Goal: Task Accomplishment & Management: Manage account settings

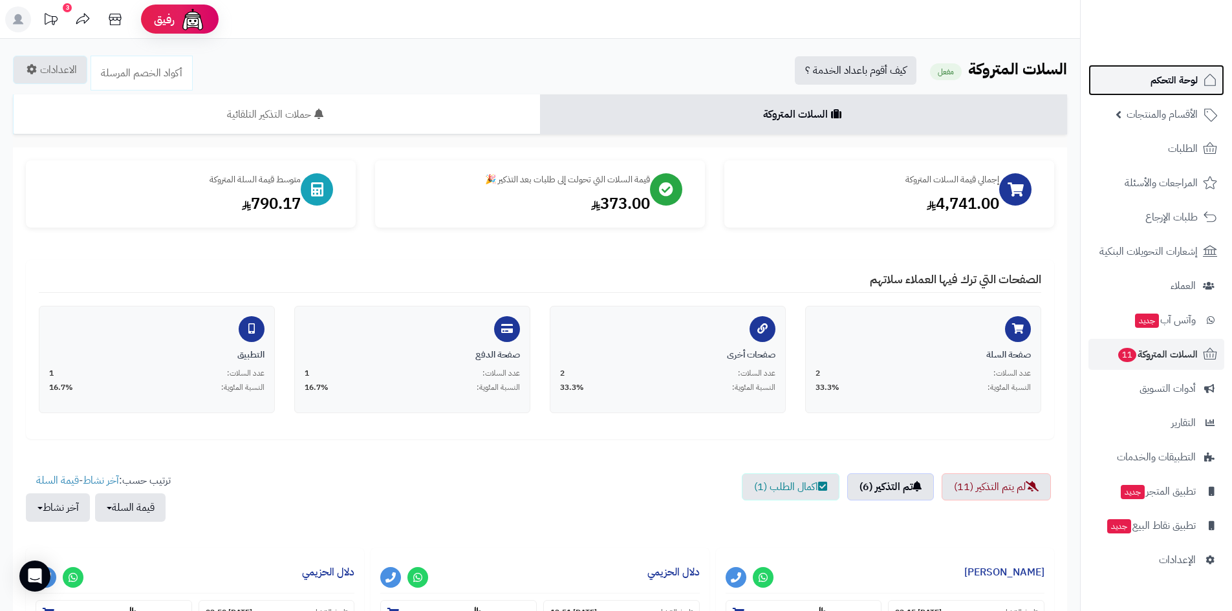
click at [1157, 86] on span "لوحة التحكم" at bounding box center [1173, 80] width 47 height 18
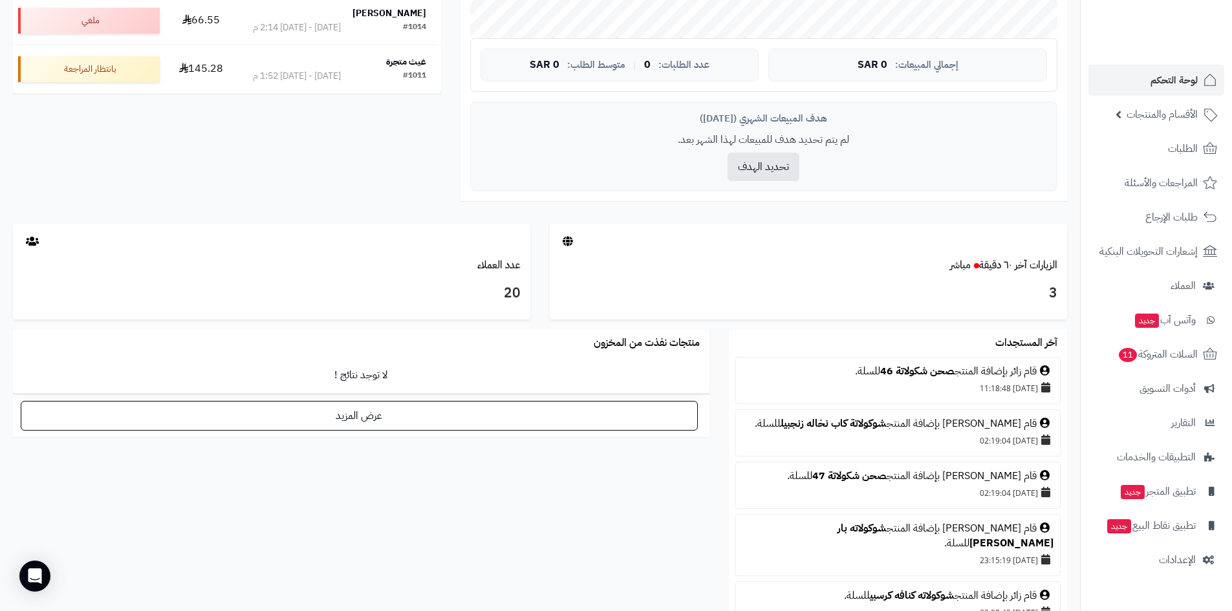
scroll to position [517, 0]
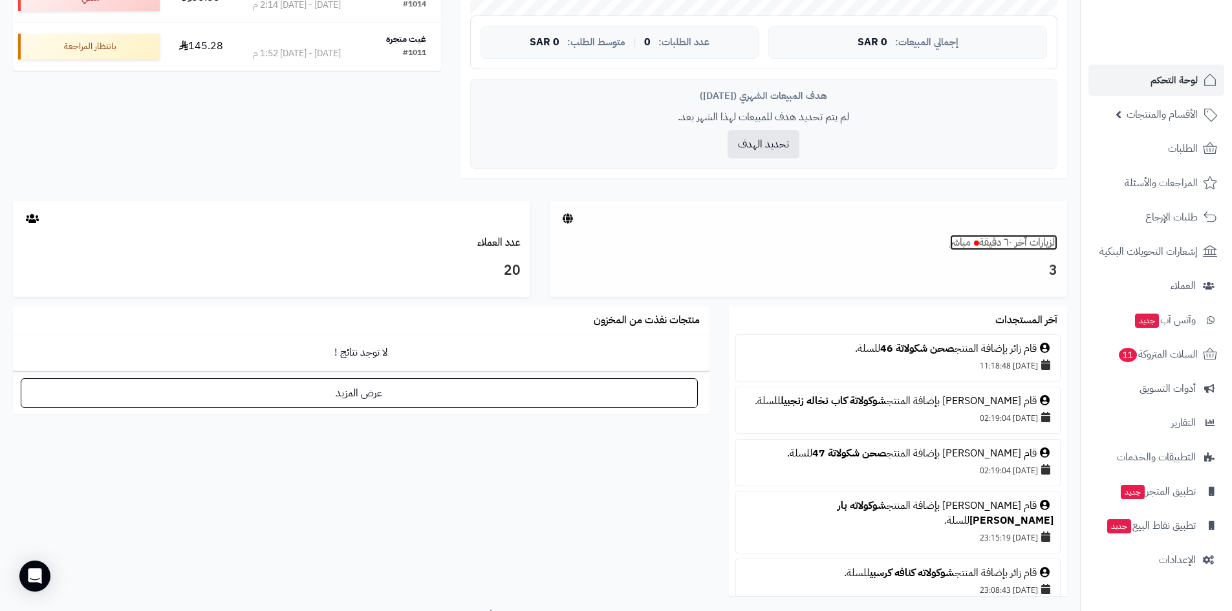
click at [999, 239] on link "الزيارات آخر ٦٠ دقيقة مباشر" at bounding box center [1003, 243] width 107 height 16
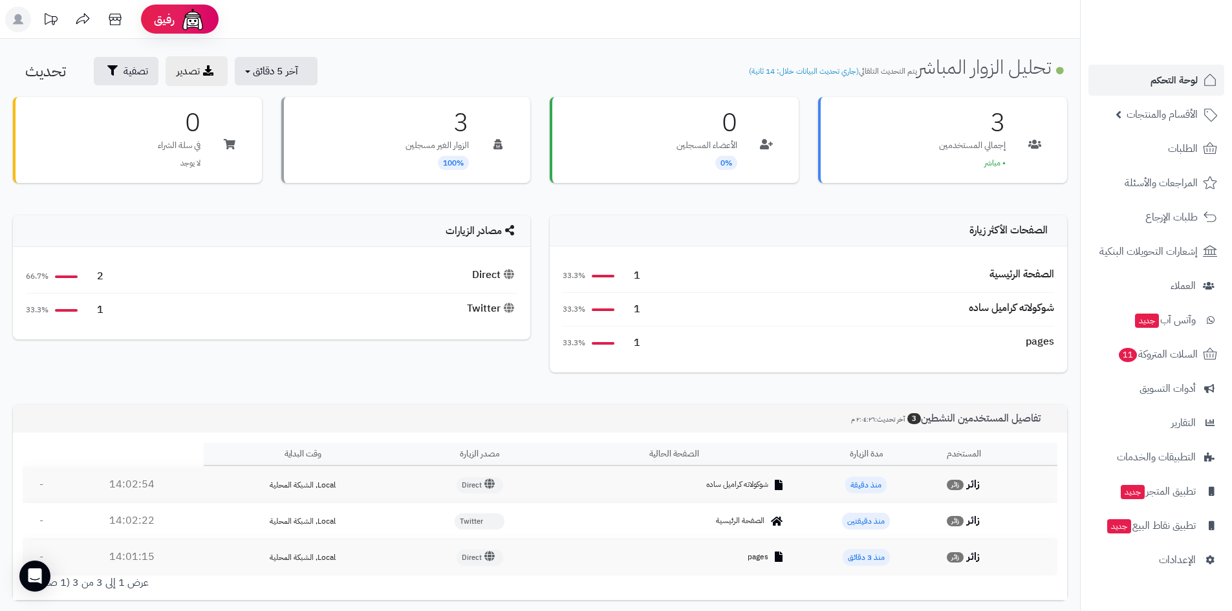
click at [994, 312] on div "شوكولاته كراميل ساده" at bounding box center [1010, 308] width 85 height 15
click at [253, 76] on span "آخر 5 دقائق" at bounding box center [275, 71] width 45 height 16
click at [310, 147] on link "آخر 30 دقيقة" at bounding box center [284, 152] width 103 height 25
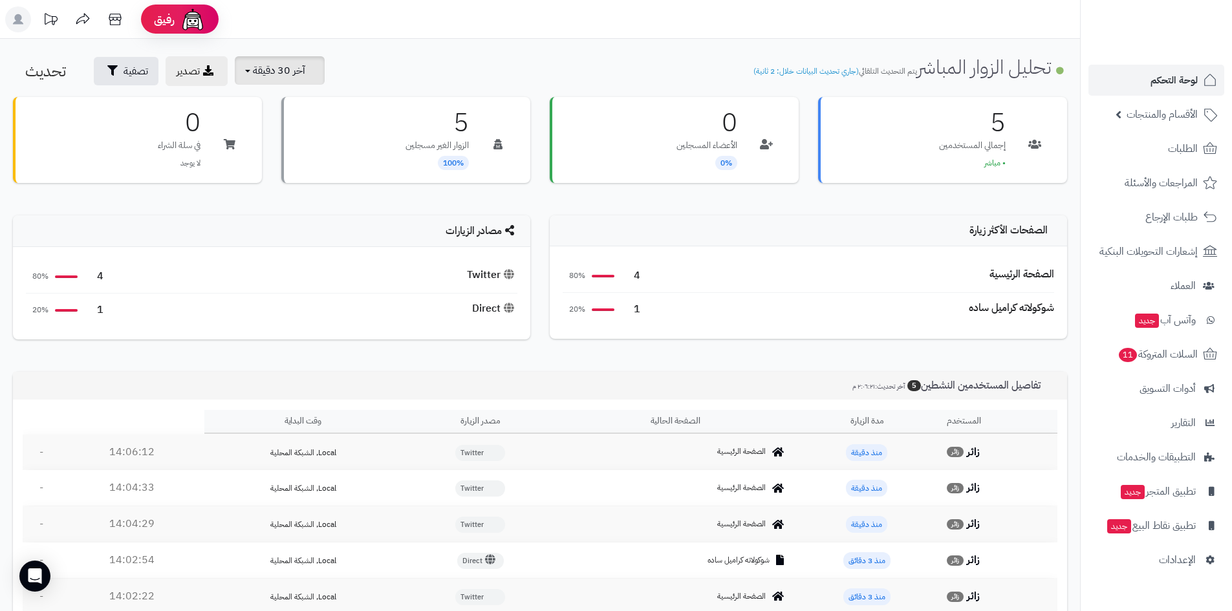
click at [262, 78] on button "آخر 30 دقيقة" at bounding box center [280, 70] width 90 height 28
click at [303, 120] on link "آخر 15 دقيقة" at bounding box center [284, 127] width 103 height 25
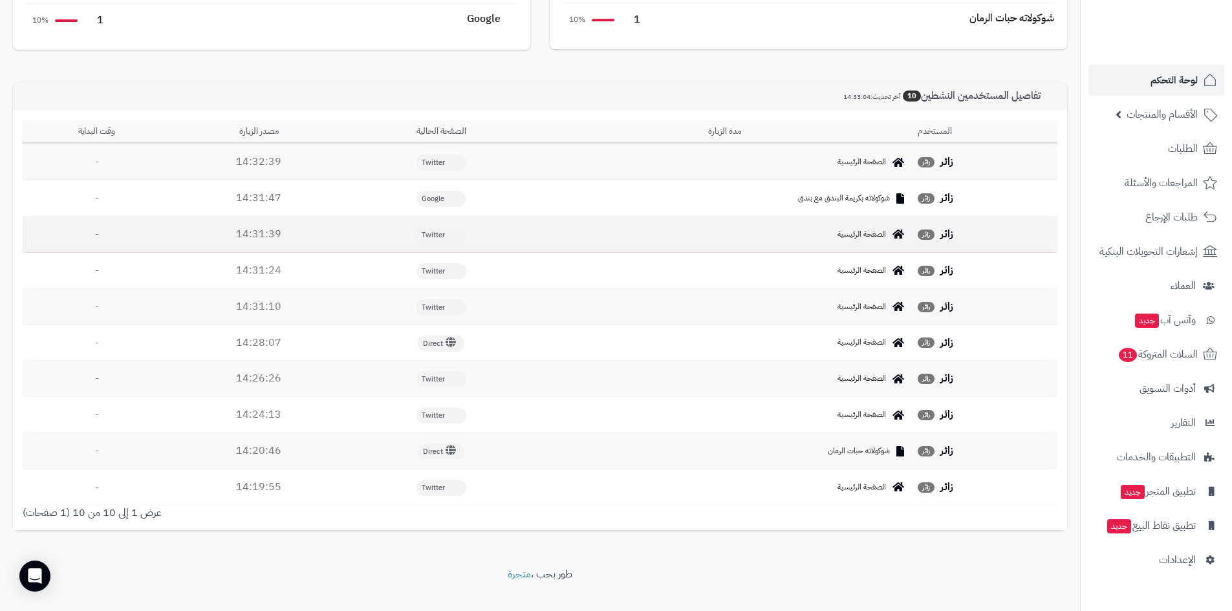
scroll to position [344, 0]
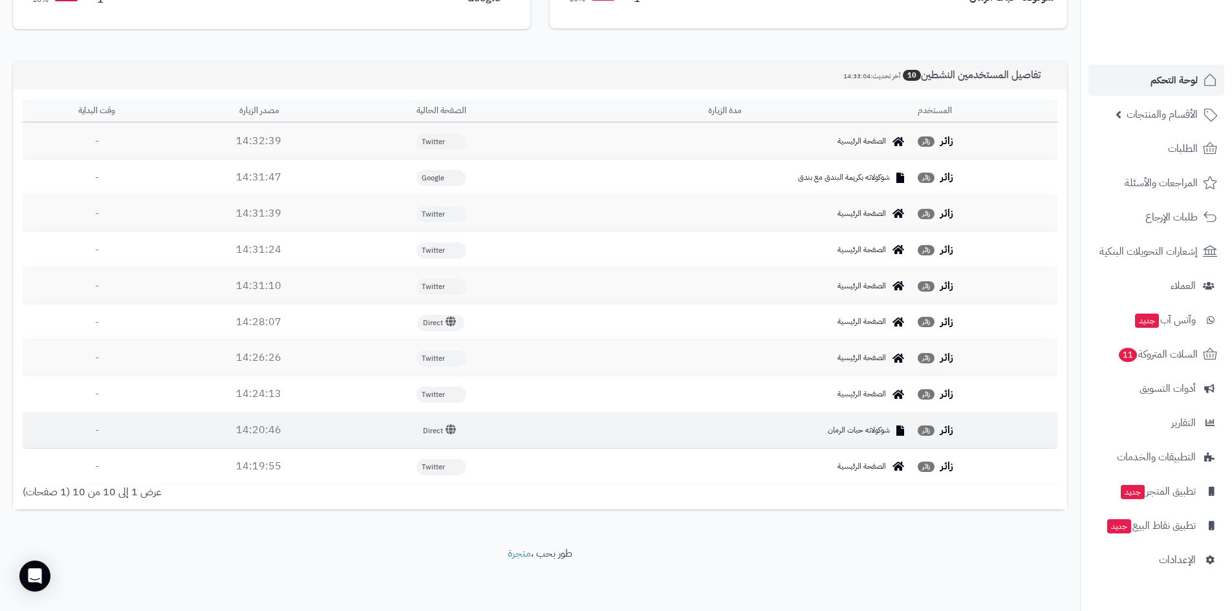
click at [865, 430] on span "شوكولاته حبات الرمان" at bounding box center [858, 430] width 62 height 11
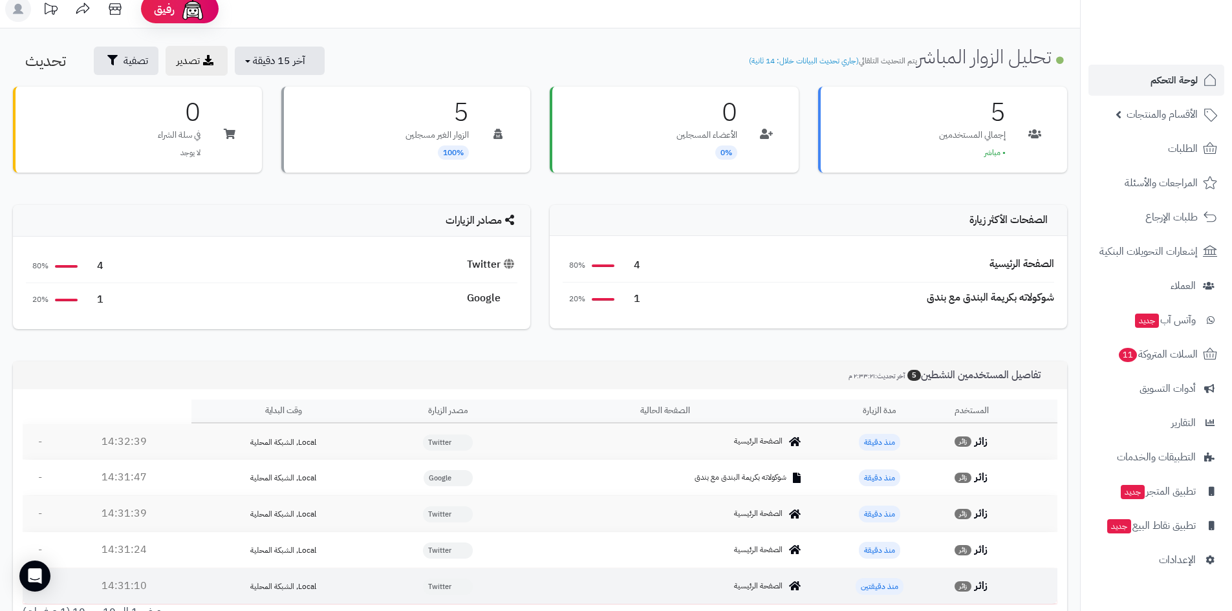
scroll to position [0, 0]
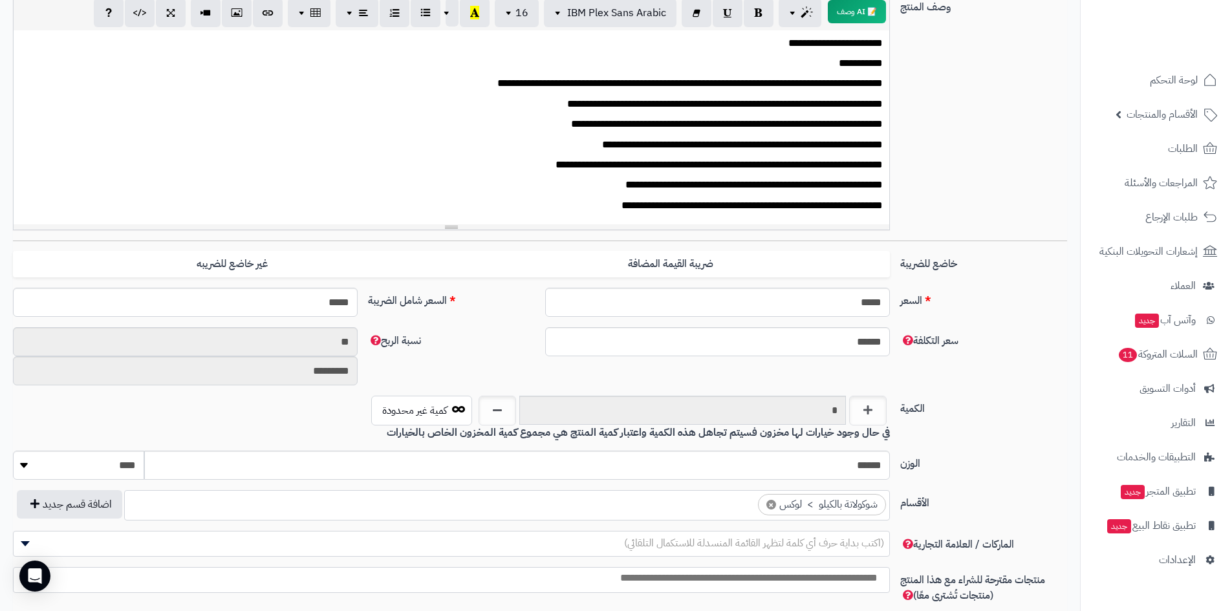
scroll to position [576, 0]
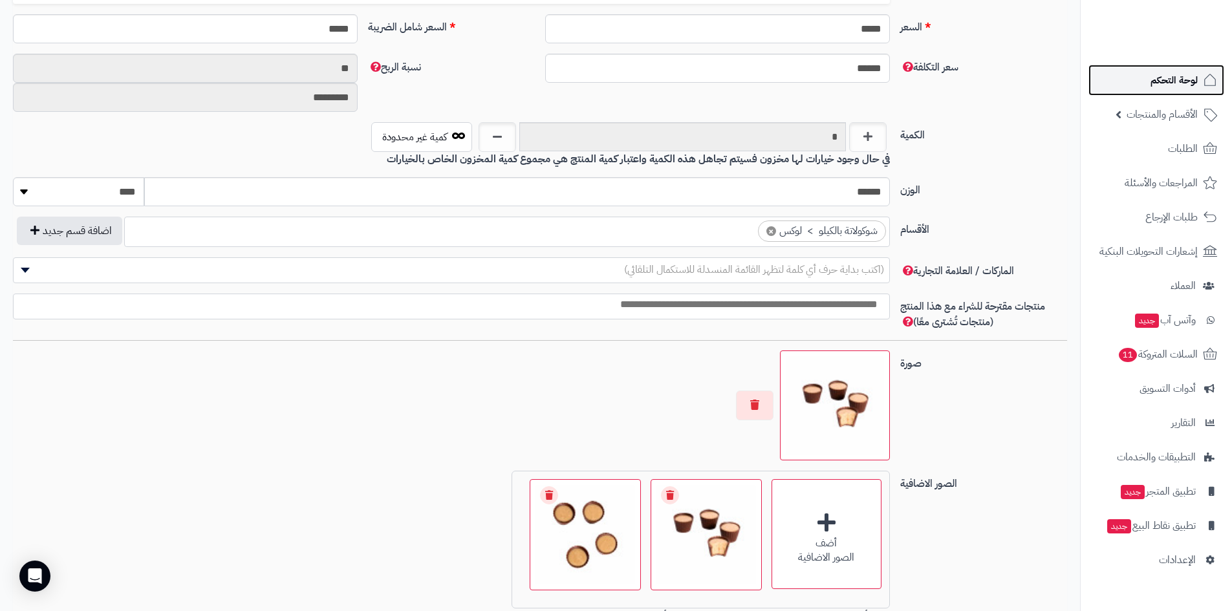
click at [1175, 77] on span "لوحة التحكم" at bounding box center [1173, 80] width 47 height 18
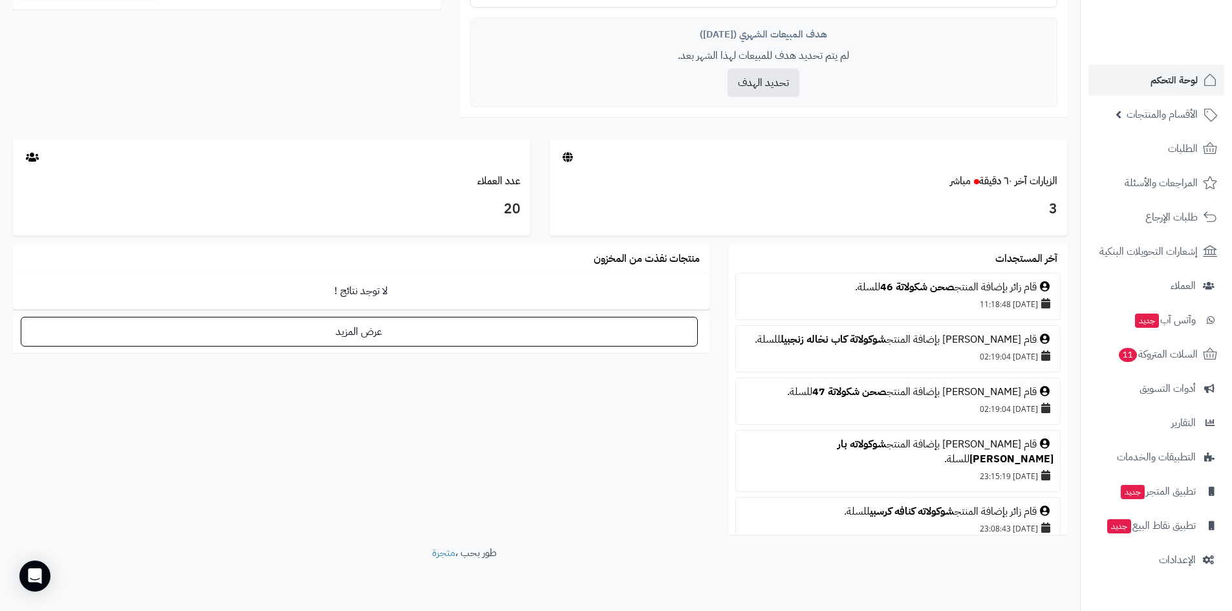
scroll to position [582, 0]
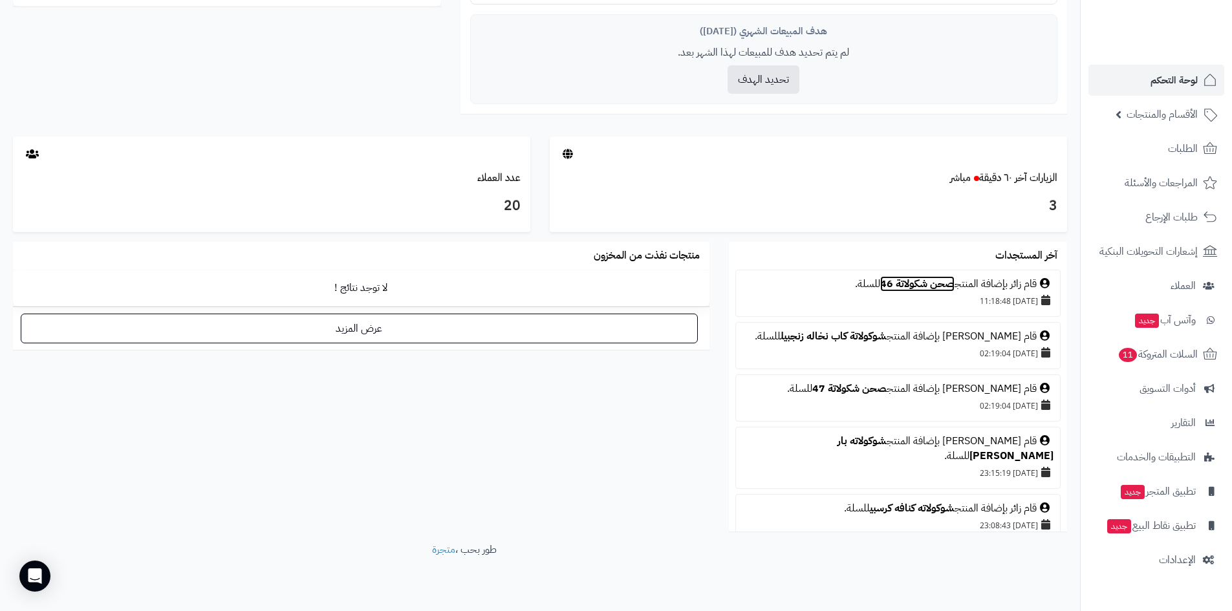
click at [906, 279] on link "صحن شكولاتة 46" at bounding box center [917, 284] width 74 height 16
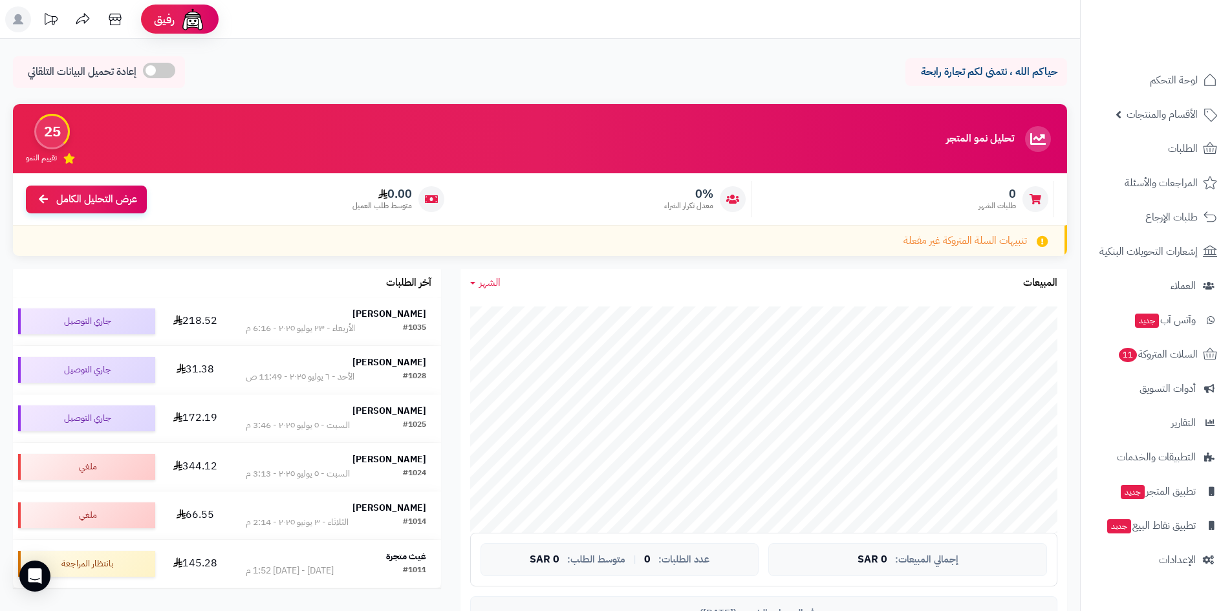
click at [542, 12] on header "رفيق ! الطلبات معالجة مكتمل إرجاع المنتجات العملاء المتواجدون الان 20 عملاء منت…" at bounding box center [616, 19] width 1232 height 39
click at [1175, 89] on link "لوحة التحكم" at bounding box center [1156, 80] width 136 height 31
